Goal: Task Accomplishment & Management: Complete application form

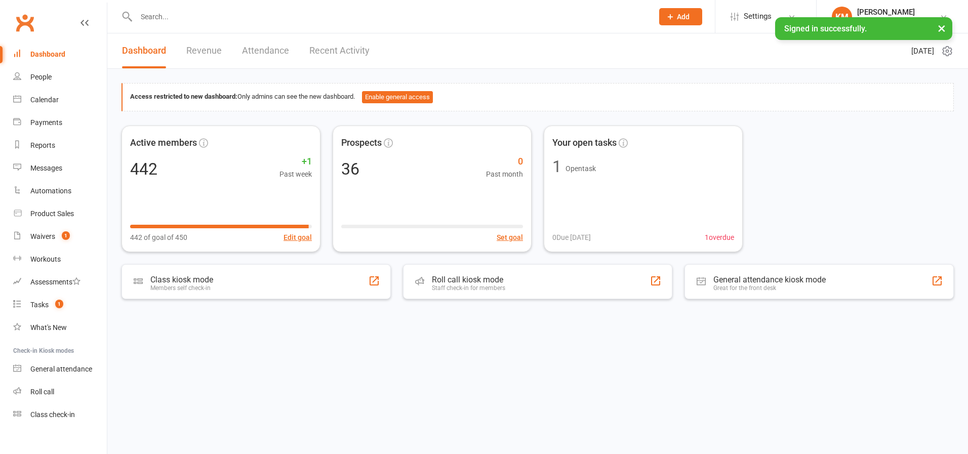
click at [184, 17] on input "text" at bounding box center [389, 17] width 513 height 14
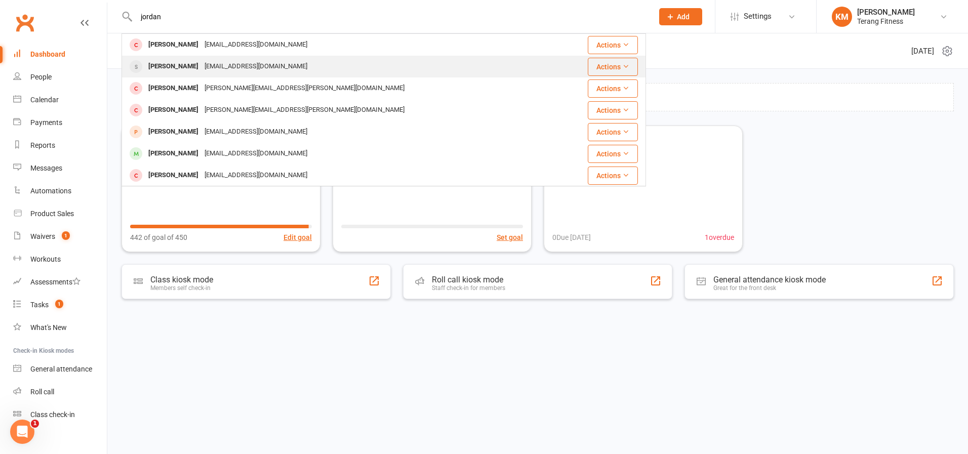
type input "jordan"
click at [250, 70] on div "[EMAIL_ADDRESS][DOMAIN_NAME]" at bounding box center [256, 66] width 109 height 15
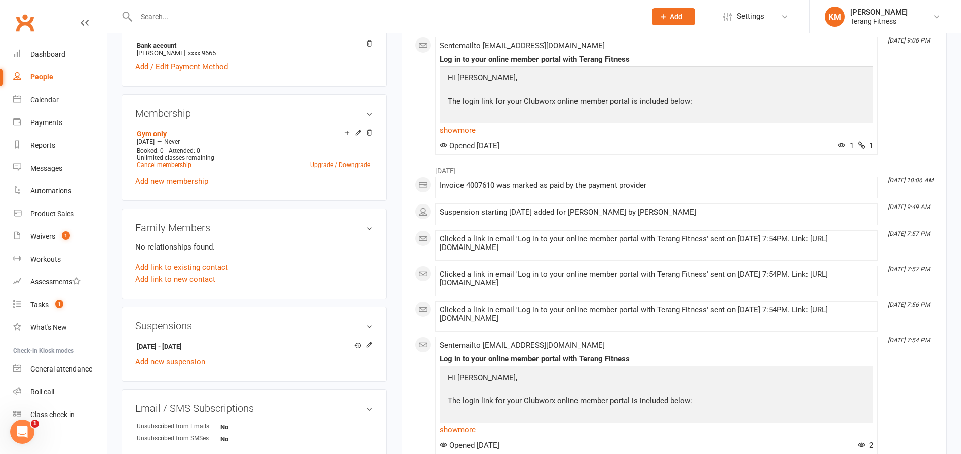
scroll to position [354, 0]
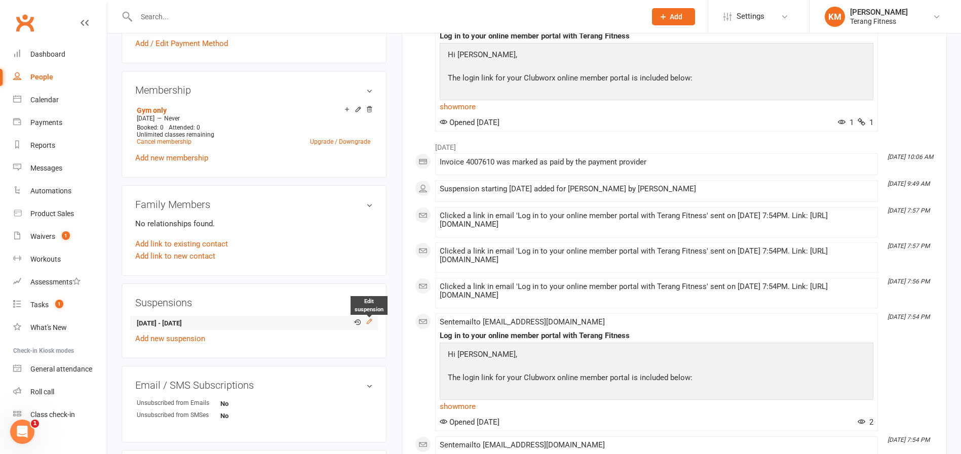
click at [370, 319] on icon at bounding box center [369, 321] width 5 height 5
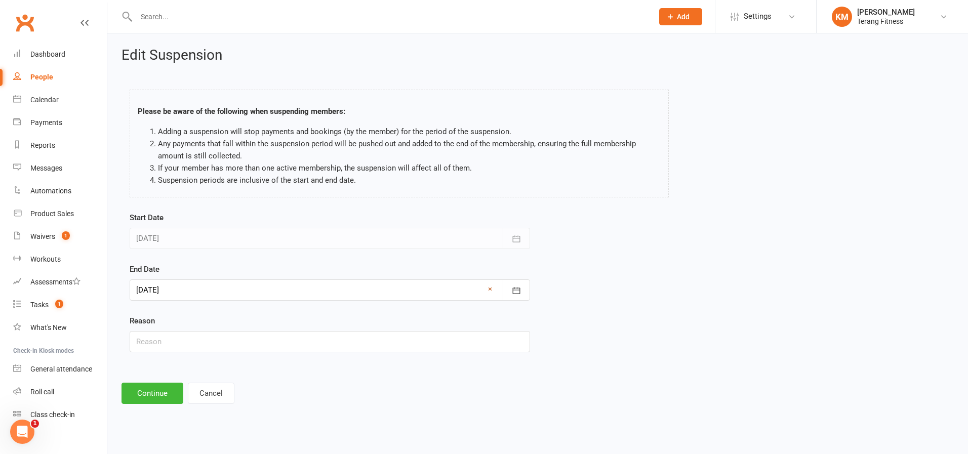
click at [489, 289] on link "×" at bounding box center [490, 289] width 4 height 12
click at [187, 286] on div at bounding box center [330, 289] width 401 height 21
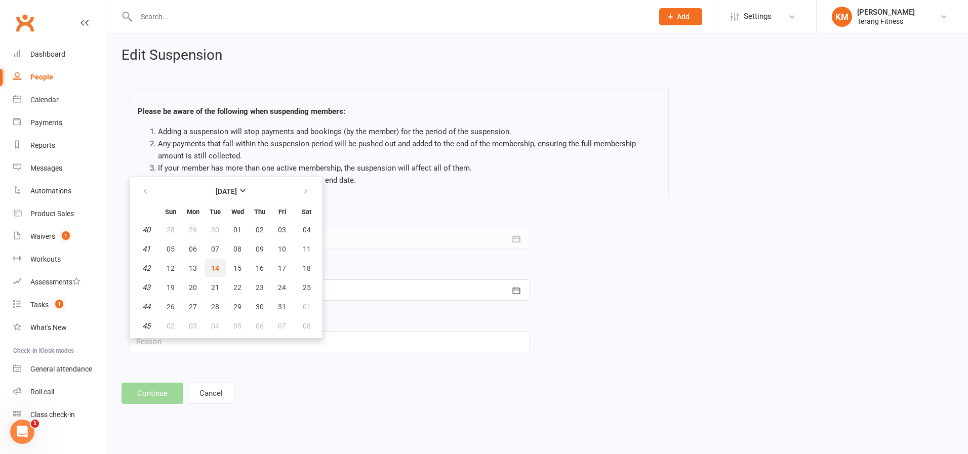
click at [213, 265] on span "14" at bounding box center [215, 268] width 8 height 8
type input "[DATE]"
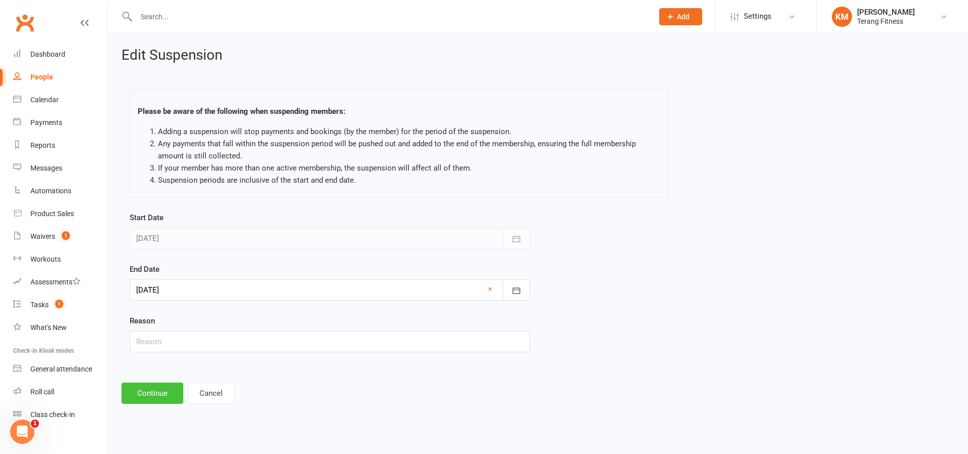
click at [164, 386] on button "Continue" at bounding box center [153, 393] width 62 height 21
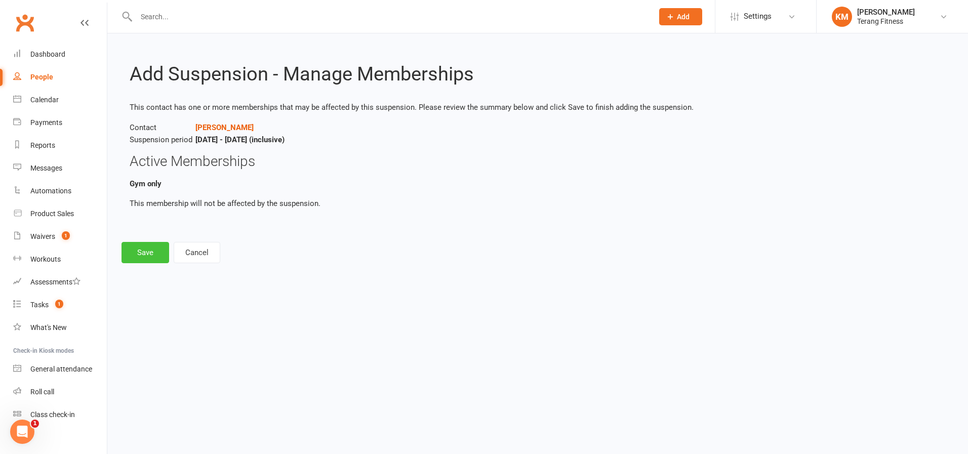
click at [157, 249] on button "Save" at bounding box center [146, 252] width 48 height 21
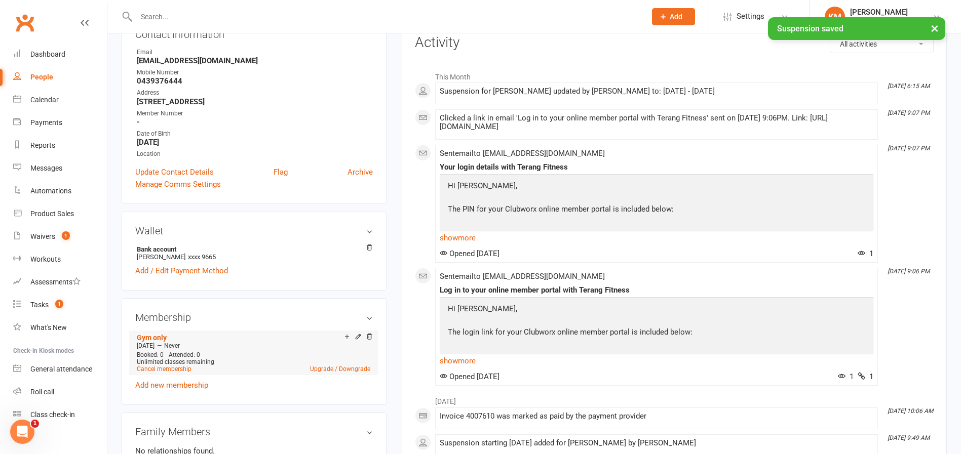
scroll to position [152, 0]
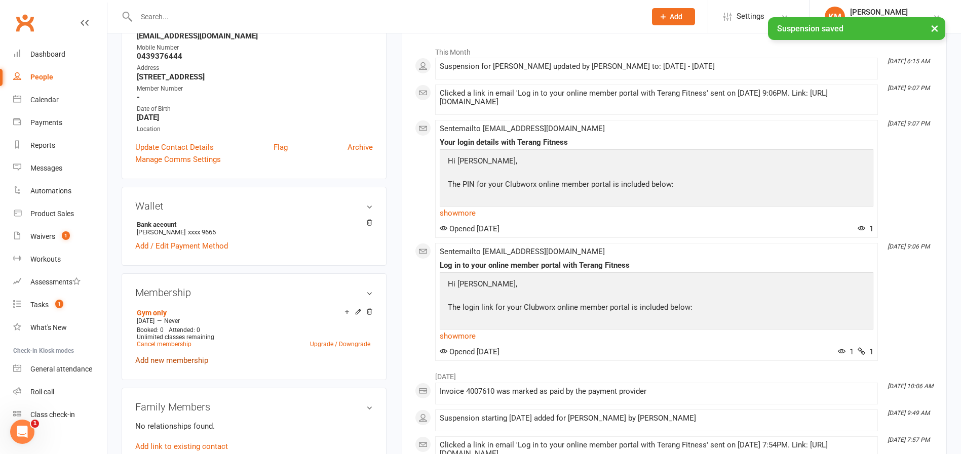
click at [185, 361] on link "Add new membership" at bounding box center [171, 360] width 73 height 9
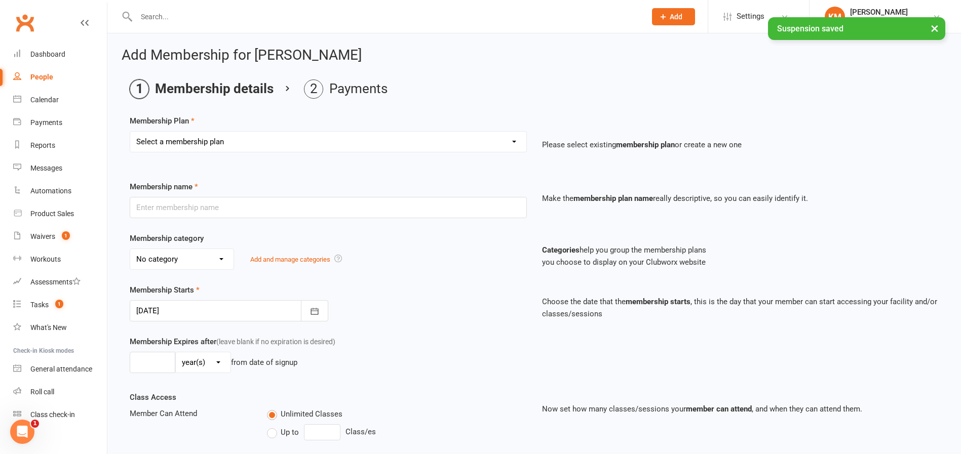
click at [263, 143] on select "Select a membership plan Create new Membership Plan Gym only Gym Only Co-op Mem…" at bounding box center [328, 142] width 396 height 20
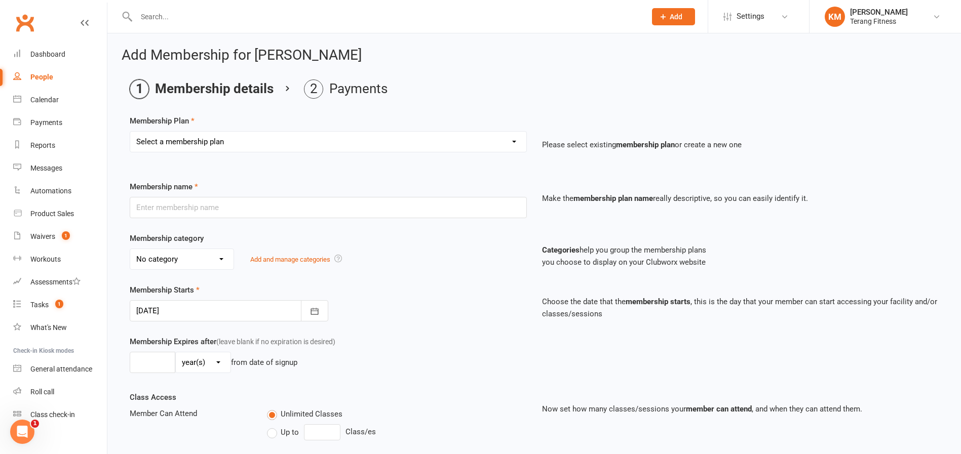
drag, startPoint x: 310, startPoint y: 95, endPoint x: 264, endPoint y: 108, distance: 48.1
click at [310, 95] on li "Payments" at bounding box center [346, 88] width 84 height 19
click at [66, 46] on link "Dashboard" at bounding box center [60, 54] width 94 height 23
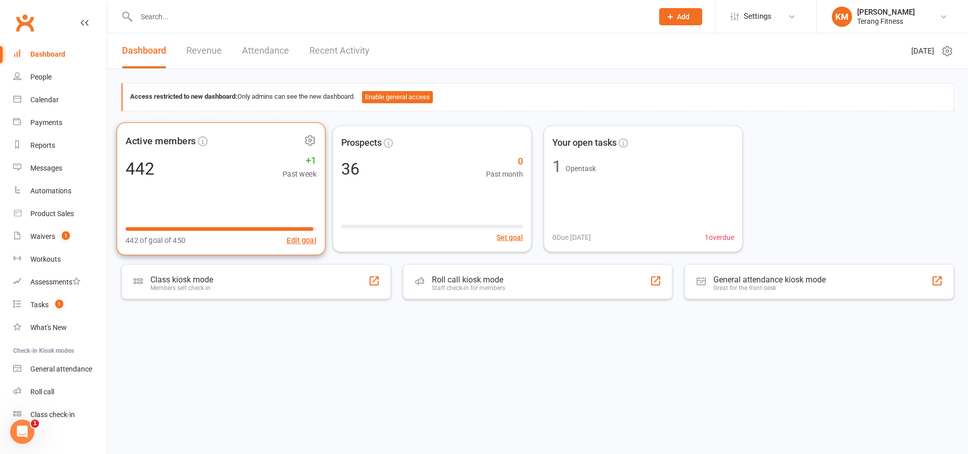
click at [217, 177] on div "442 +1 Past week" at bounding box center [221, 168] width 191 height 23
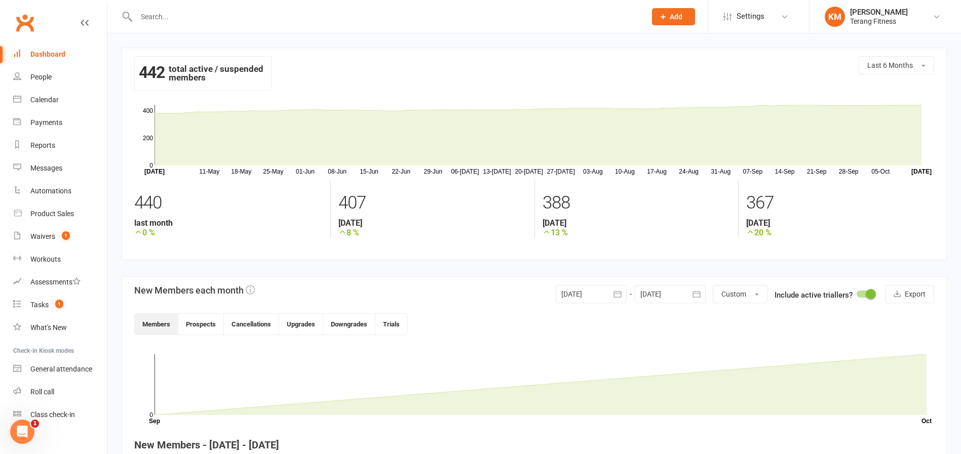
click at [217, 8] on div at bounding box center [380, 16] width 517 height 33
click at [221, 19] on input "text" at bounding box center [385, 17] width 505 height 14
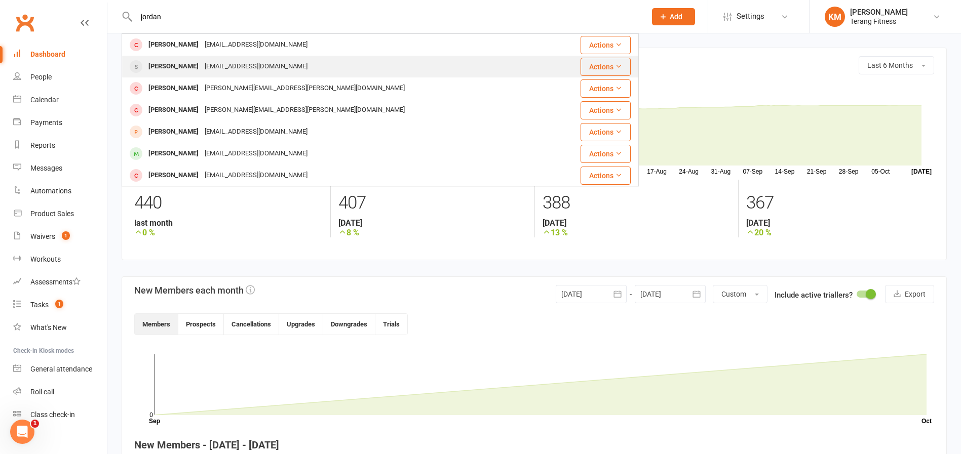
type input "jordan"
click at [230, 68] on div "[EMAIL_ADDRESS][DOMAIN_NAME]" at bounding box center [256, 66] width 109 height 15
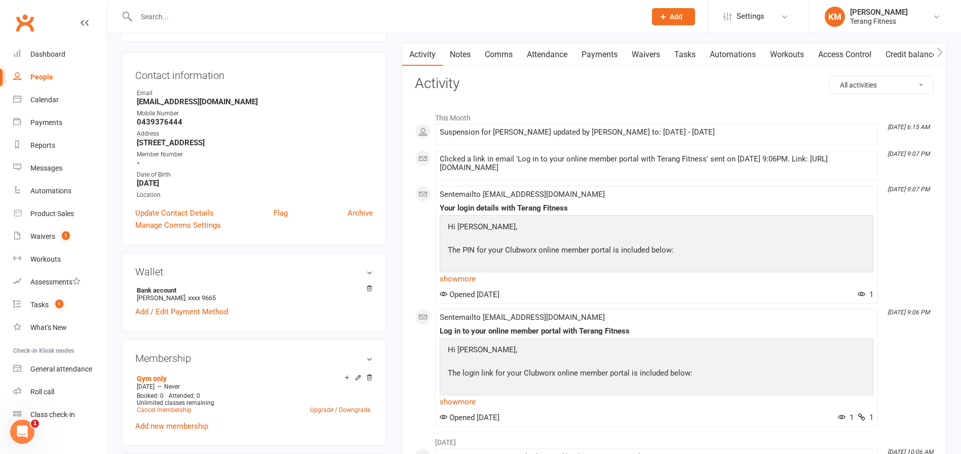
scroll to position [304, 0]
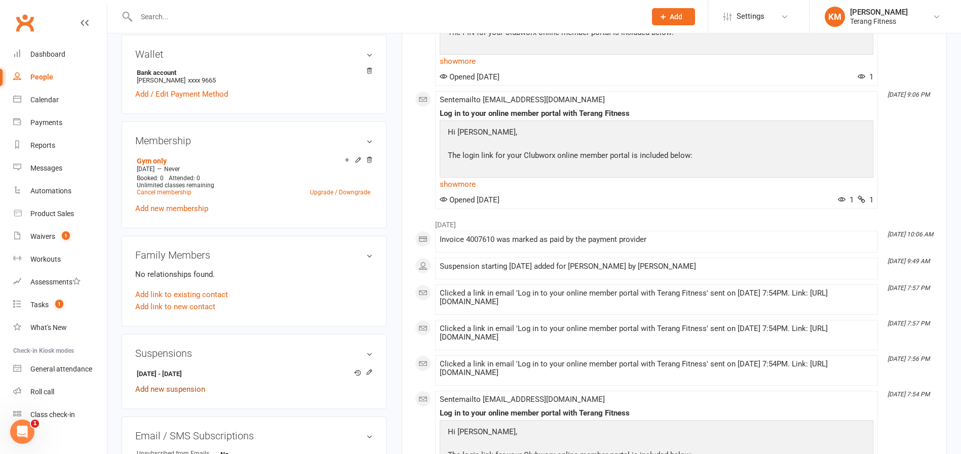
click at [156, 389] on link "Add new suspension" at bounding box center [170, 389] width 70 height 9
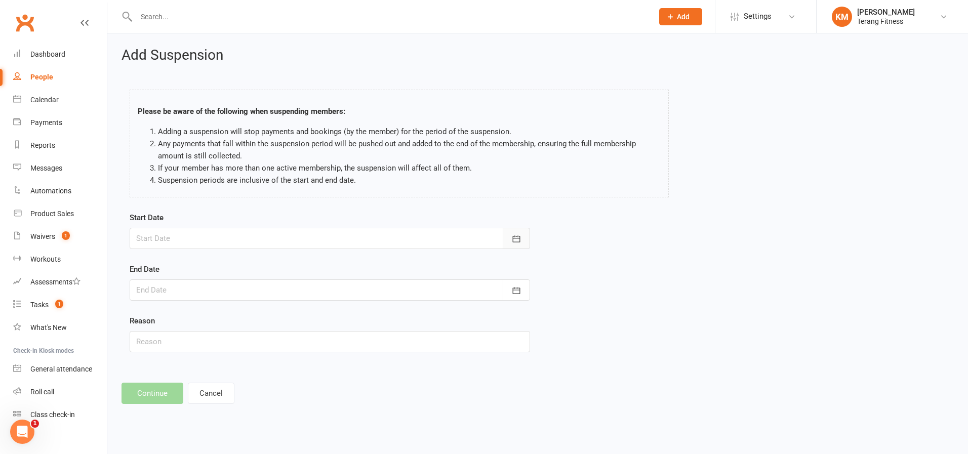
click at [510, 237] on button "button" at bounding box center [516, 238] width 27 height 21
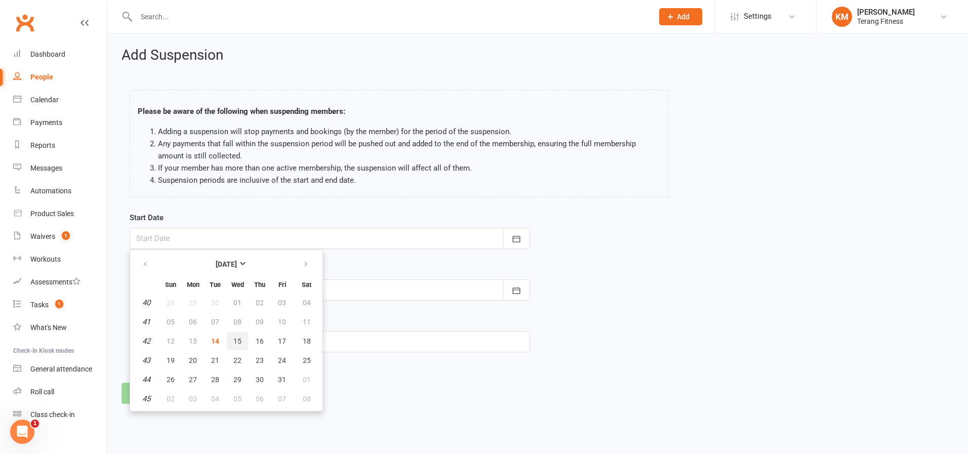
click at [240, 340] on span "15" at bounding box center [237, 341] width 8 height 8
type input "[DATE]"
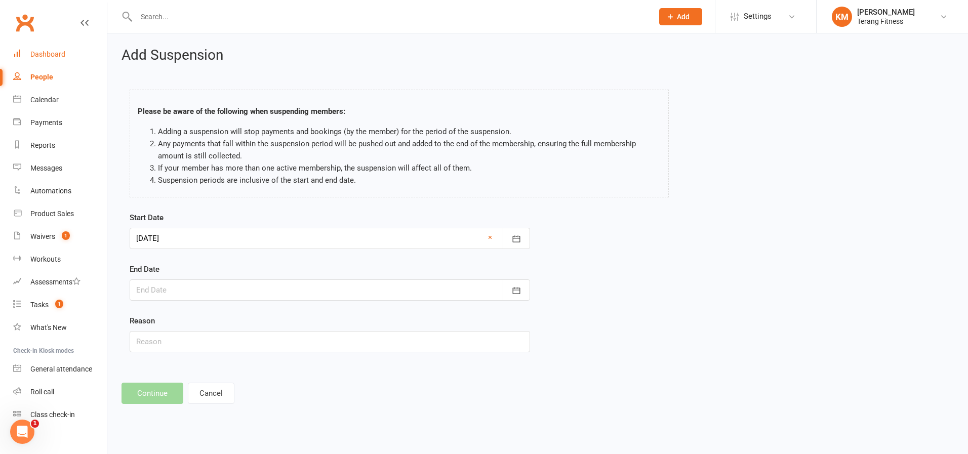
click at [33, 49] on link "Dashboard" at bounding box center [60, 54] width 94 height 23
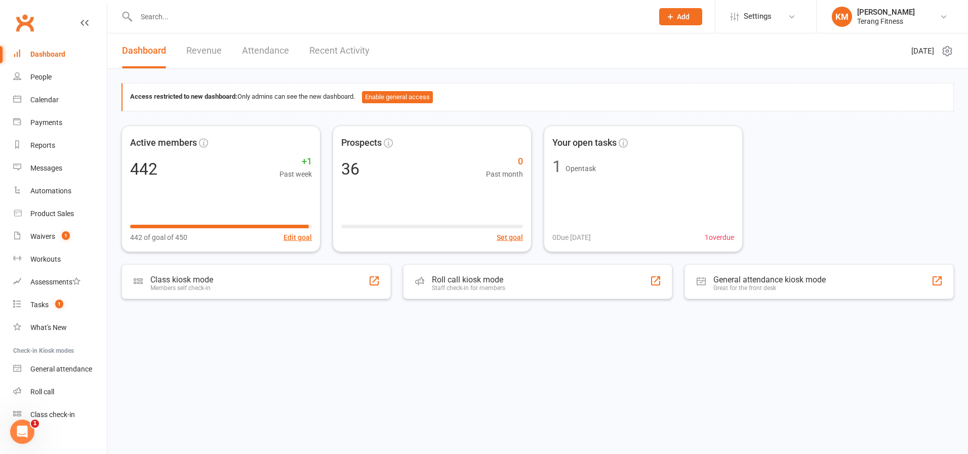
click at [154, 16] on input "text" at bounding box center [389, 17] width 513 height 14
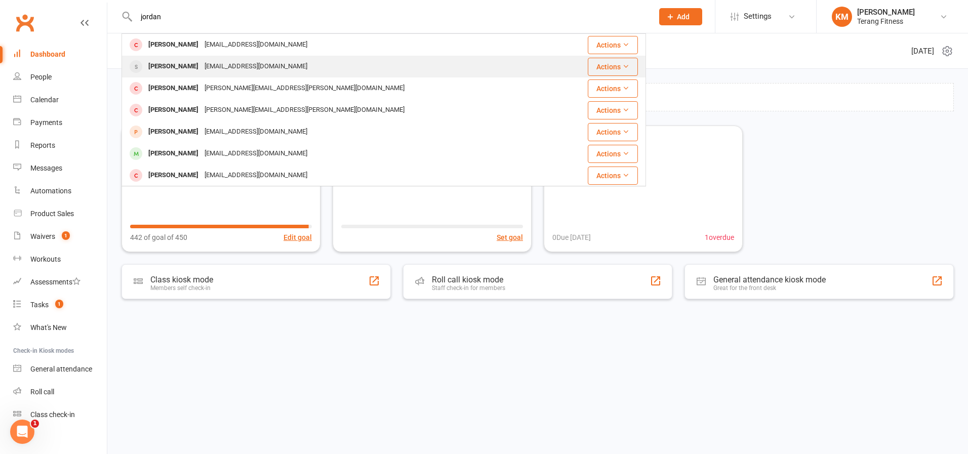
type input "jordan"
click at [170, 64] on div "[PERSON_NAME]" at bounding box center [173, 66] width 56 height 15
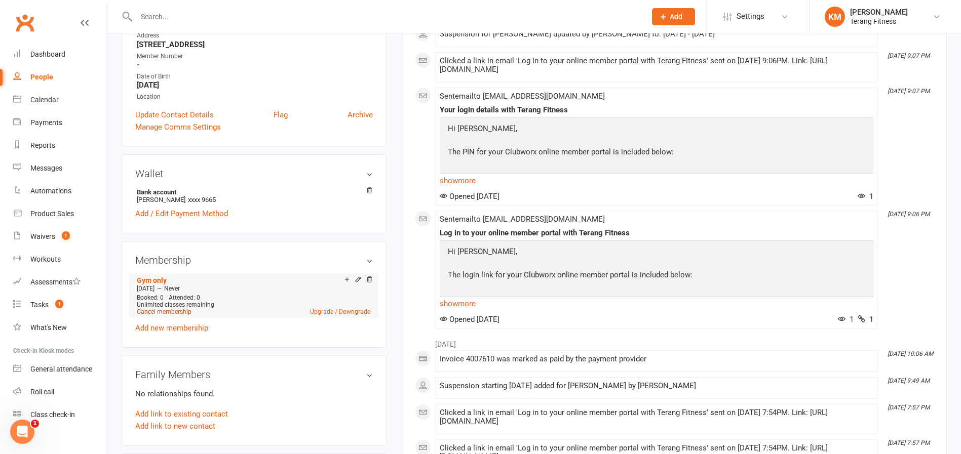
scroll to position [203, 0]
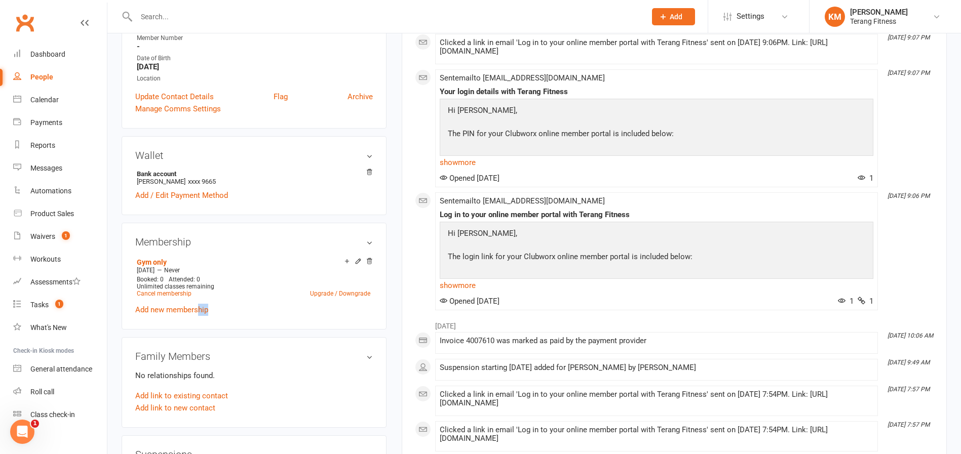
drag, startPoint x: 200, startPoint y: 312, endPoint x: 289, endPoint y: 313, distance: 89.1
click at [289, 313] on div "Gym only [DATE] — Never Booked: 0 Attended: 0 Unlimited classes remaining Cance…" at bounding box center [253, 285] width 237 height 61
click at [282, 307] on div "Gym only [DATE] — Never Booked: 0 Attended: 0 Unlimited classes remaining Cance…" at bounding box center [253, 285] width 237 height 61
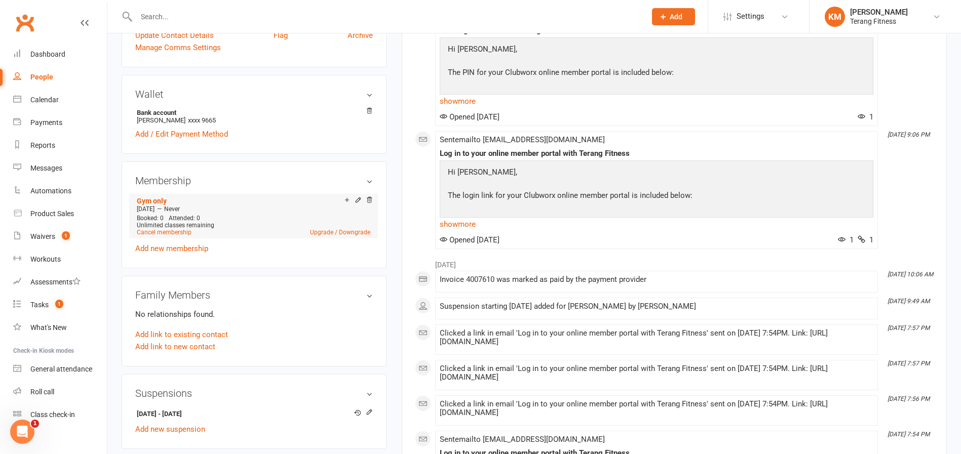
scroll to position [304, 0]
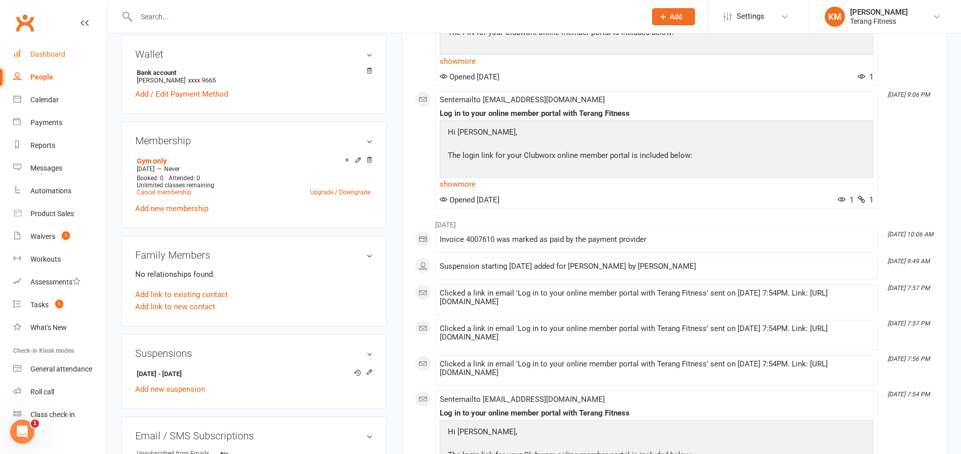
click at [43, 55] on div "Dashboard" at bounding box center [47, 54] width 35 height 8
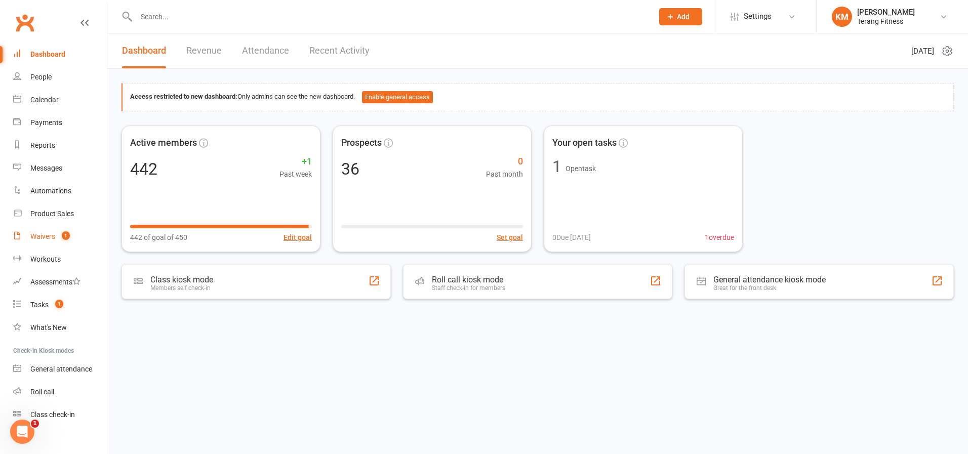
click at [45, 235] on div "Waivers" at bounding box center [42, 236] width 25 height 8
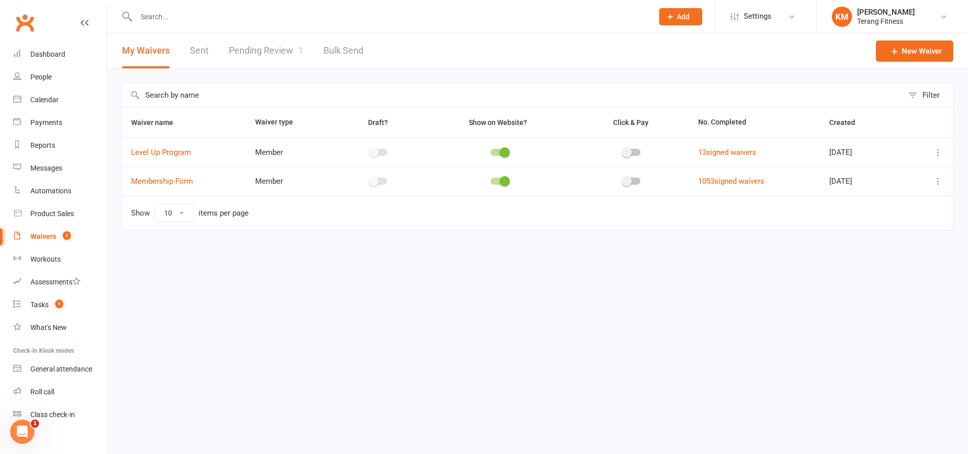
click at [272, 51] on link "Pending Review 1" at bounding box center [266, 50] width 74 height 35
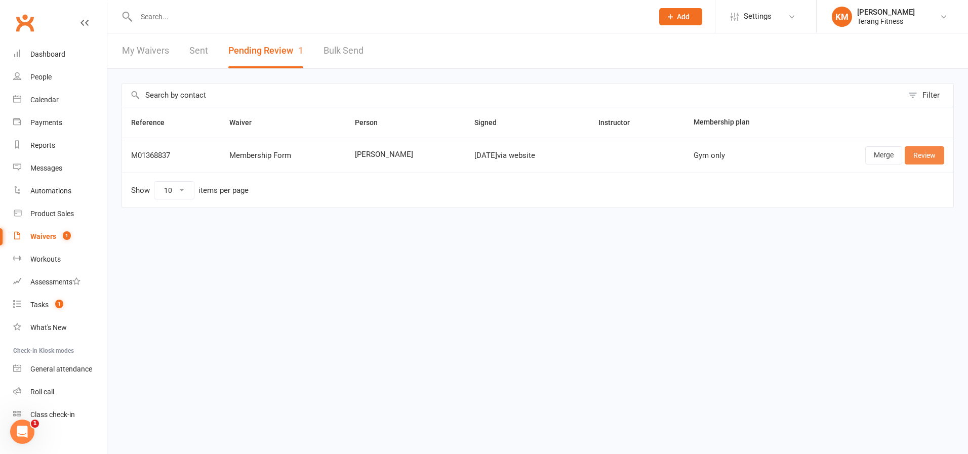
click at [925, 154] on link "Review" at bounding box center [924, 155] width 39 height 18
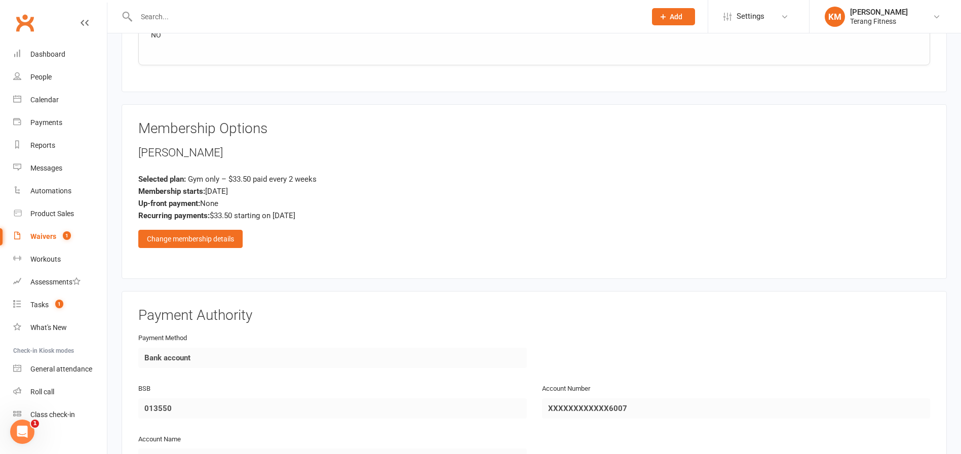
scroll to position [1114, 0]
click at [220, 238] on div "Change membership details" at bounding box center [190, 236] width 104 height 18
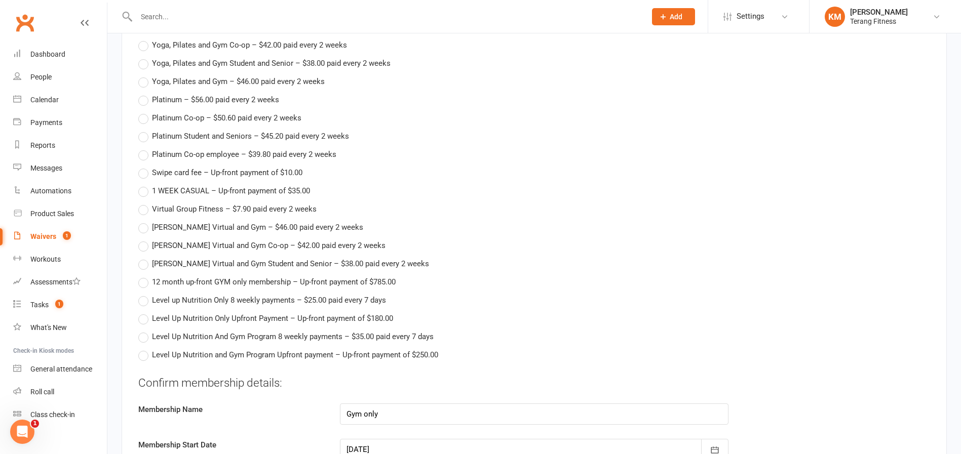
scroll to position [1722, 0]
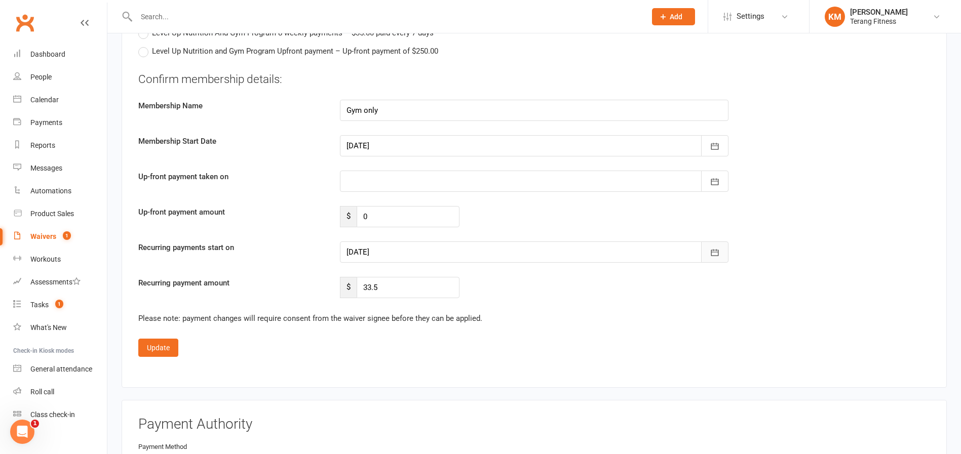
click at [709, 252] on icon "button" at bounding box center [714, 253] width 10 height 10
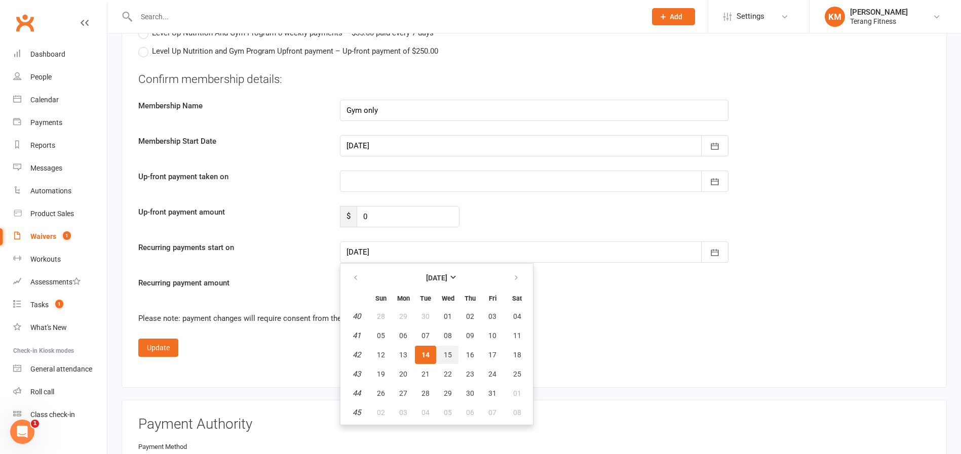
click at [451, 347] on button "15" at bounding box center [447, 355] width 21 height 18
type input "[DATE]"
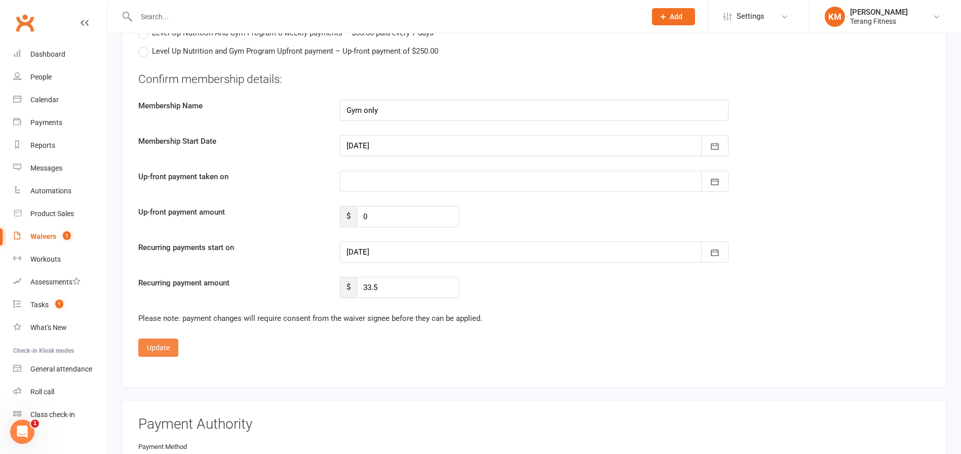
click at [163, 340] on button "Update" at bounding box center [158, 348] width 40 height 18
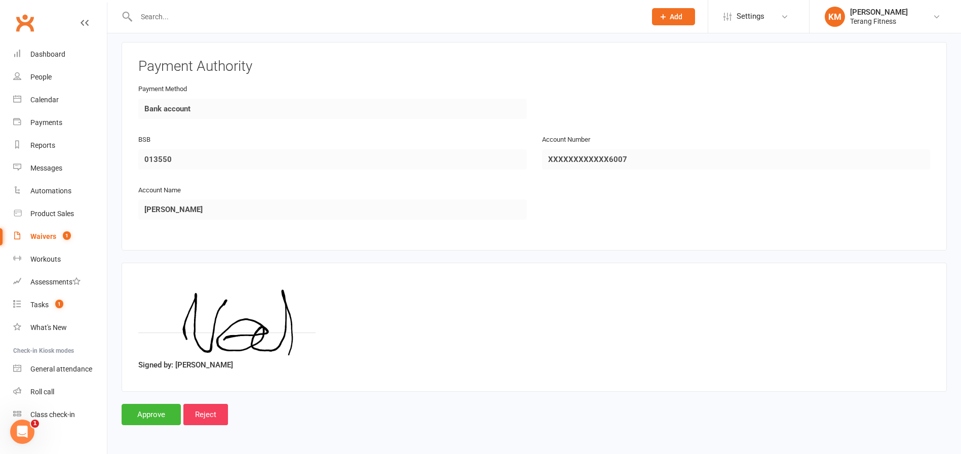
scroll to position [1361, 0]
click at [149, 412] on input "Approve" at bounding box center [151, 414] width 59 height 21
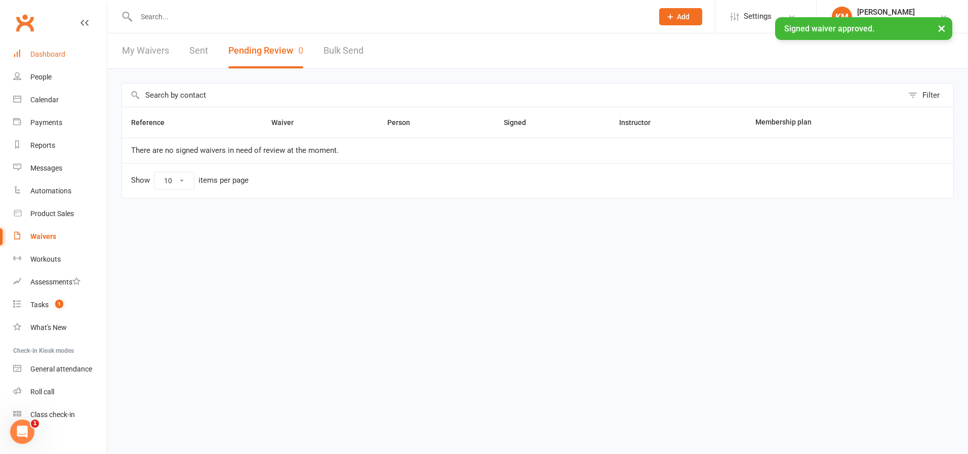
click at [48, 52] on div "Dashboard" at bounding box center [47, 54] width 35 height 8
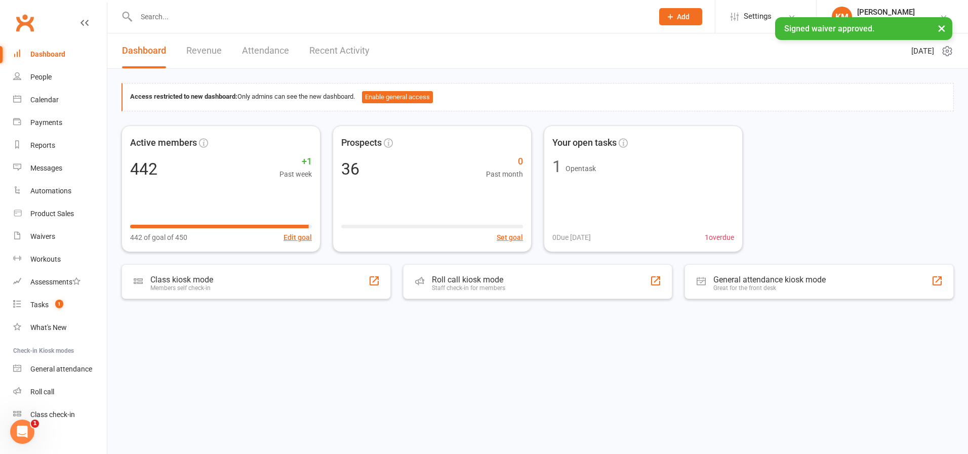
click at [175, 16] on input "text" at bounding box center [389, 17] width 513 height 14
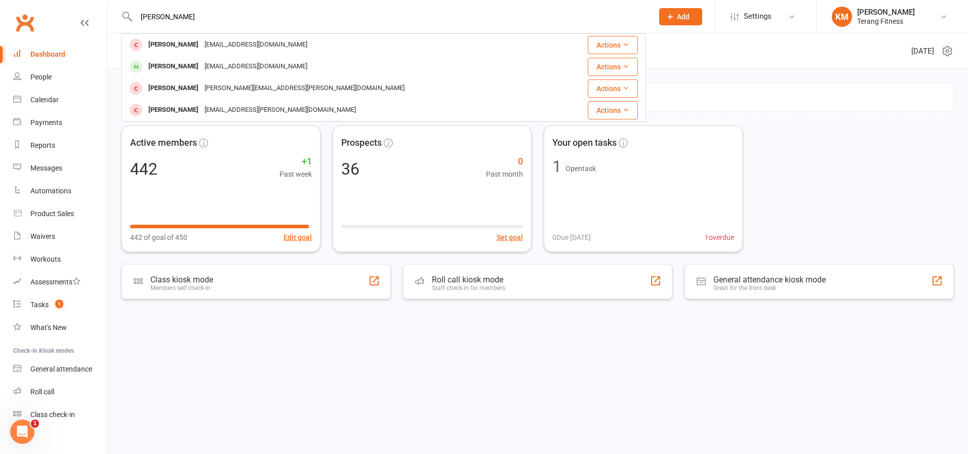
type input "[PERSON_NAME]"
